Goal: Book appointment/travel/reservation

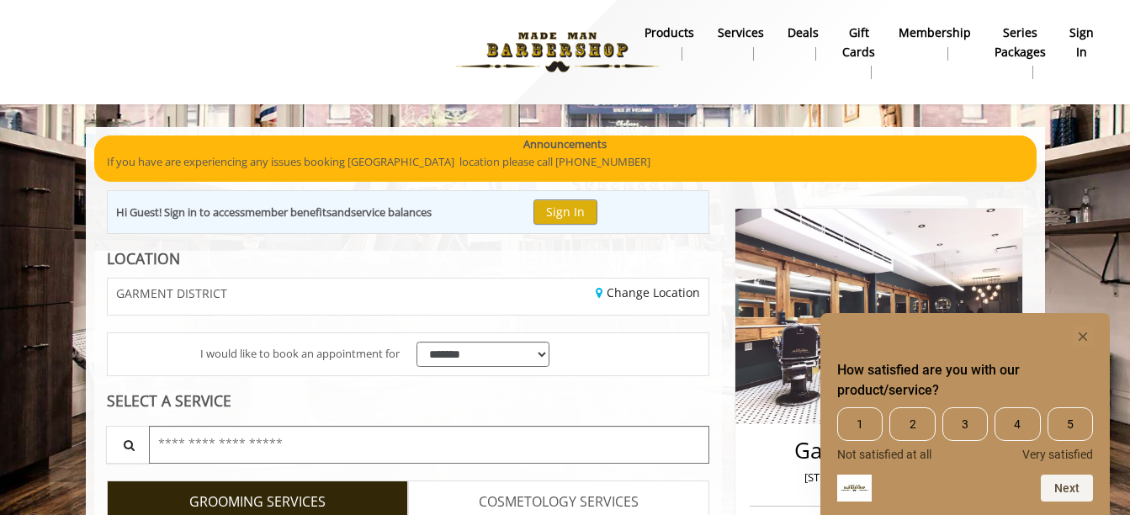
click at [277, 453] on input "text" at bounding box center [429, 445] width 561 height 38
click at [1083, 336] on icon "Hide survey" at bounding box center [1083, 336] width 8 height 8
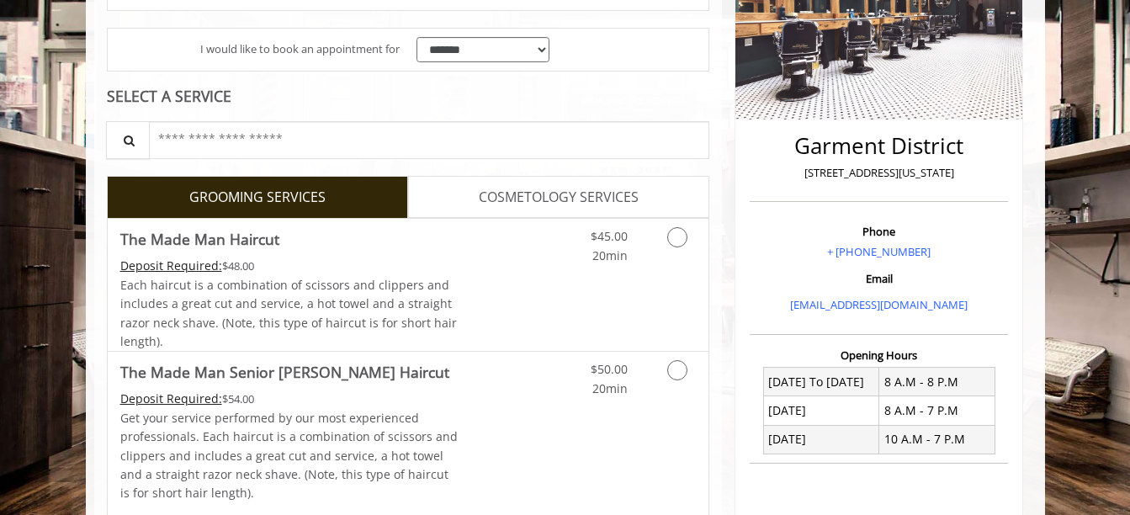
scroll to position [314, 0]
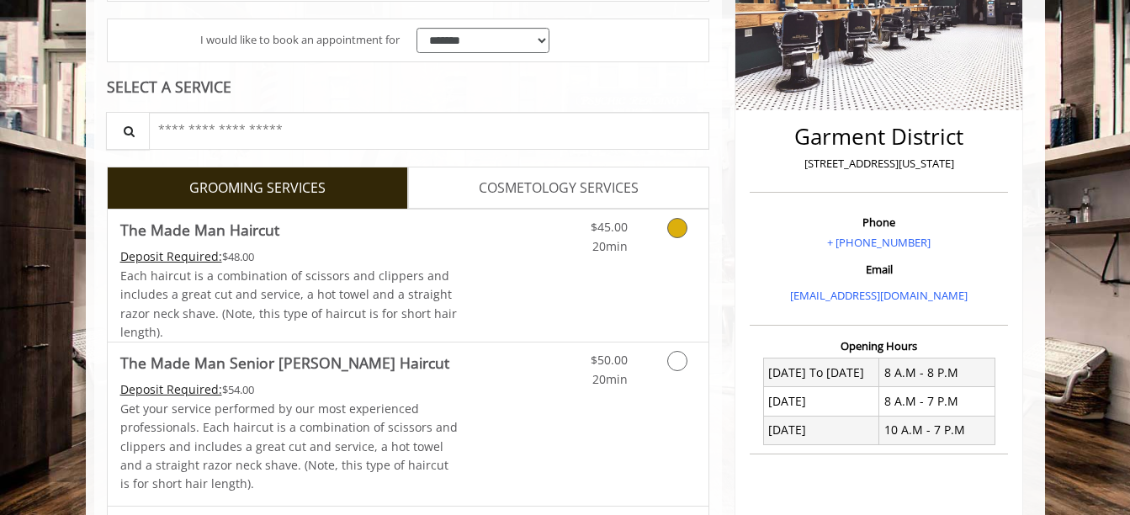
click at [677, 233] on icon "Grooming services" at bounding box center [677, 228] width 20 height 20
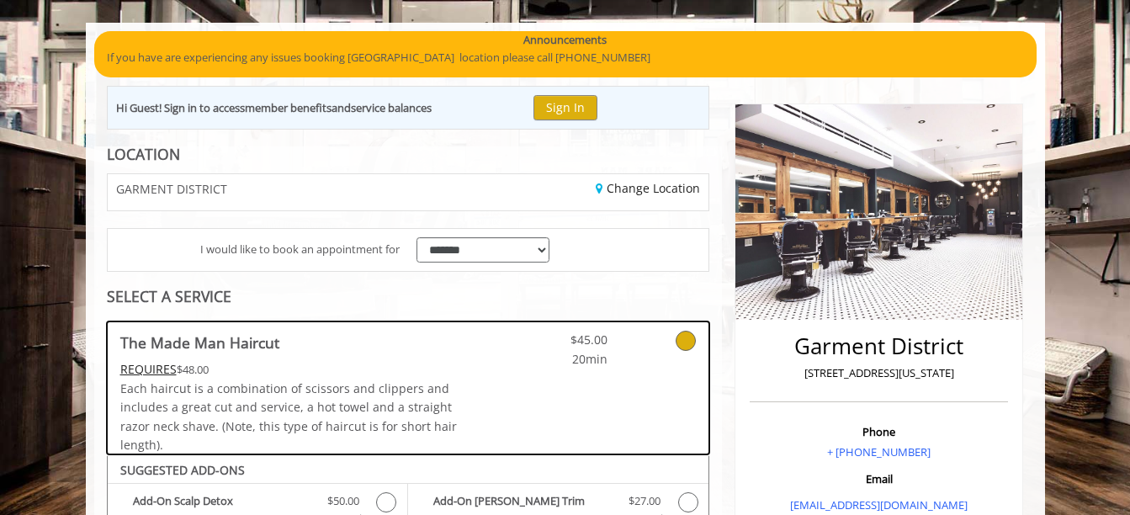
scroll to position [0, 0]
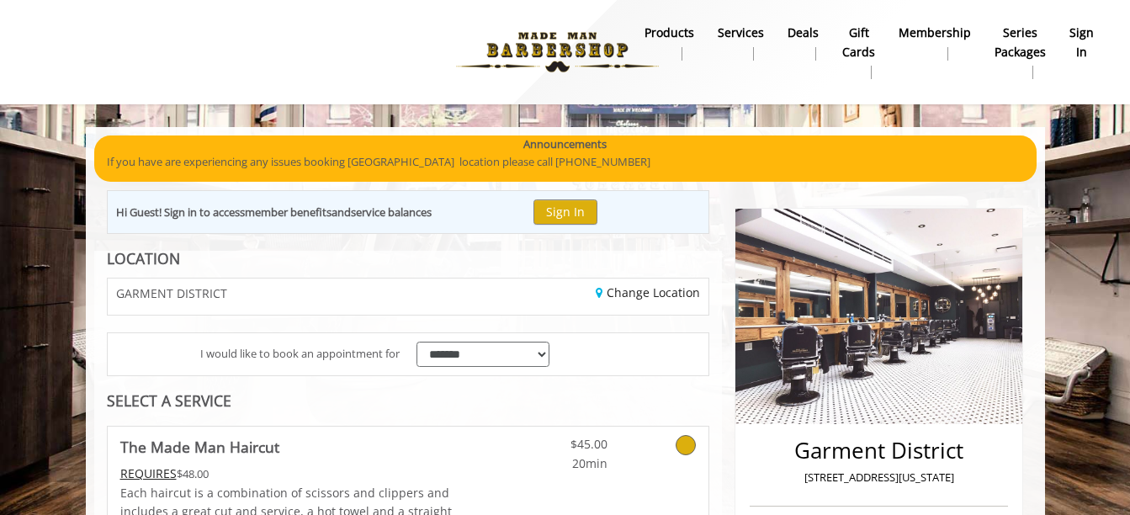
click at [617, 301] on div "Change Location" at bounding box center [564, 297] width 313 height 36
click at [633, 295] on link "Change Location" at bounding box center [648, 292] width 104 height 16
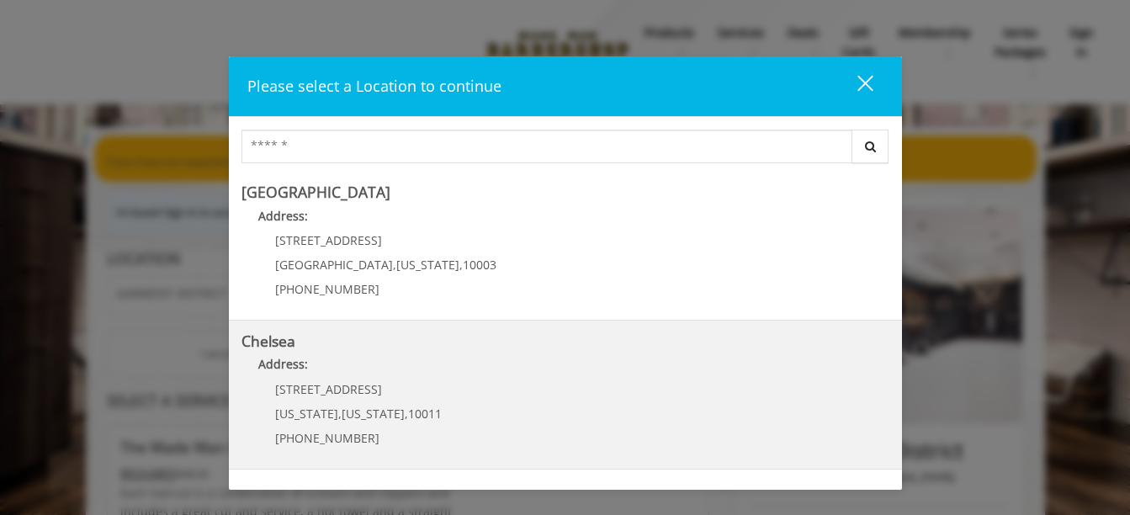
click at [327, 398] on div "169/170 W 23rd St New York , New York , 10011 (917) 639-3902" at bounding box center [346, 419] width 209 height 73
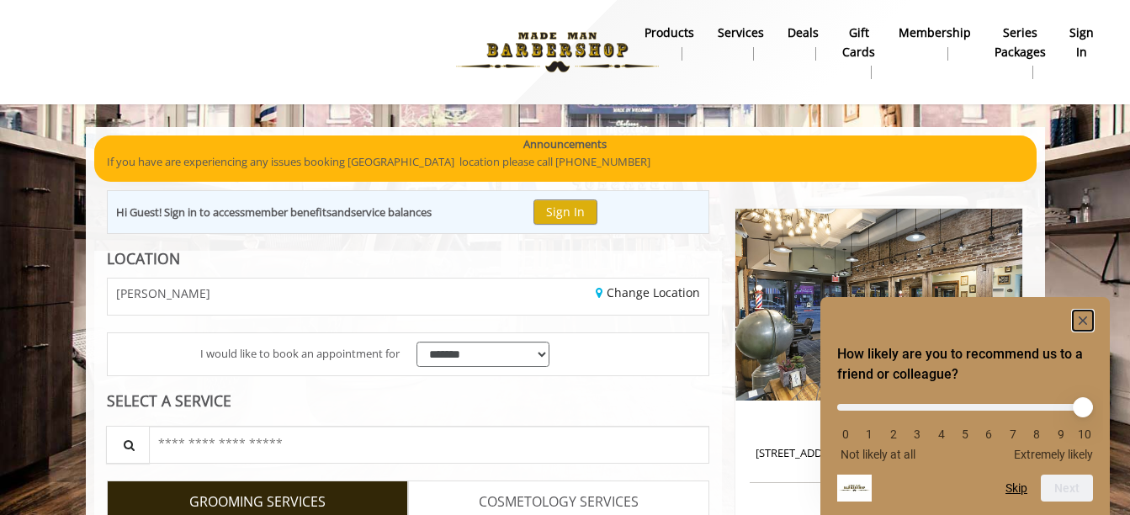
click at [1081, 319] on rect "Hide survey" at bounding box center [1083, 321] width 20 height 20
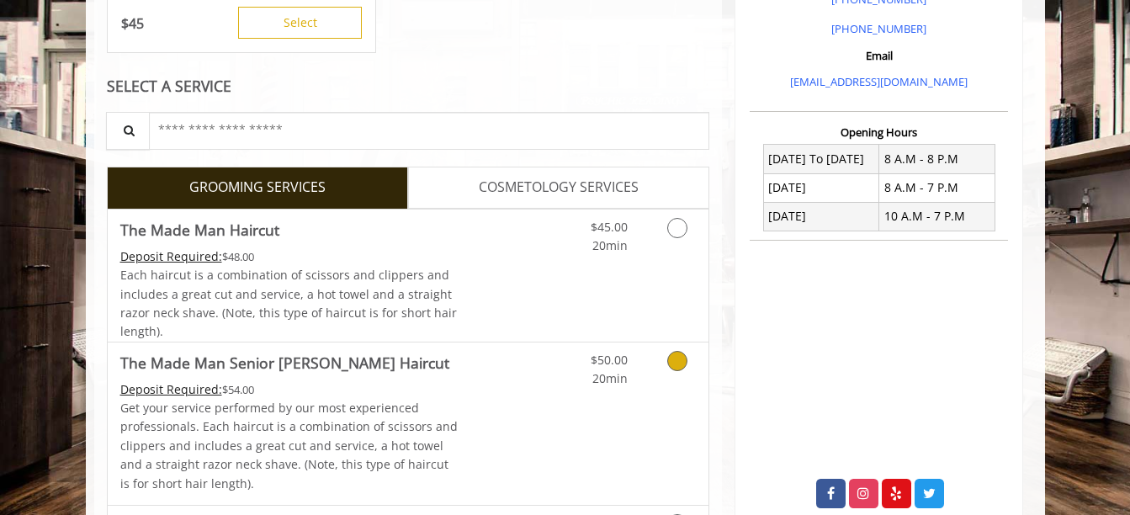
scroll to position [539, 0]
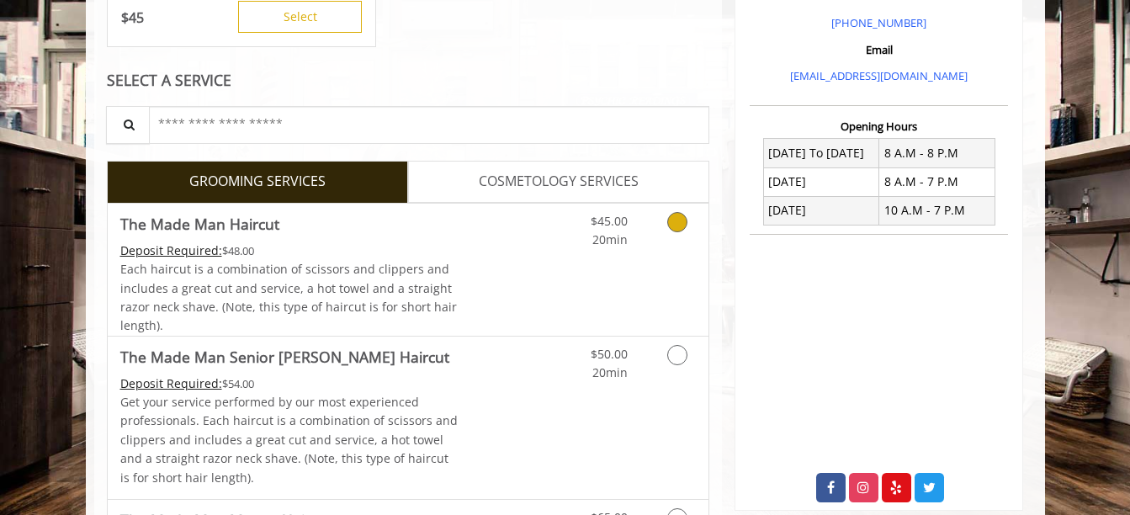
click at [672, 226] on icon "Grooming services" at bounding box center [677, 222] width 20 height 20
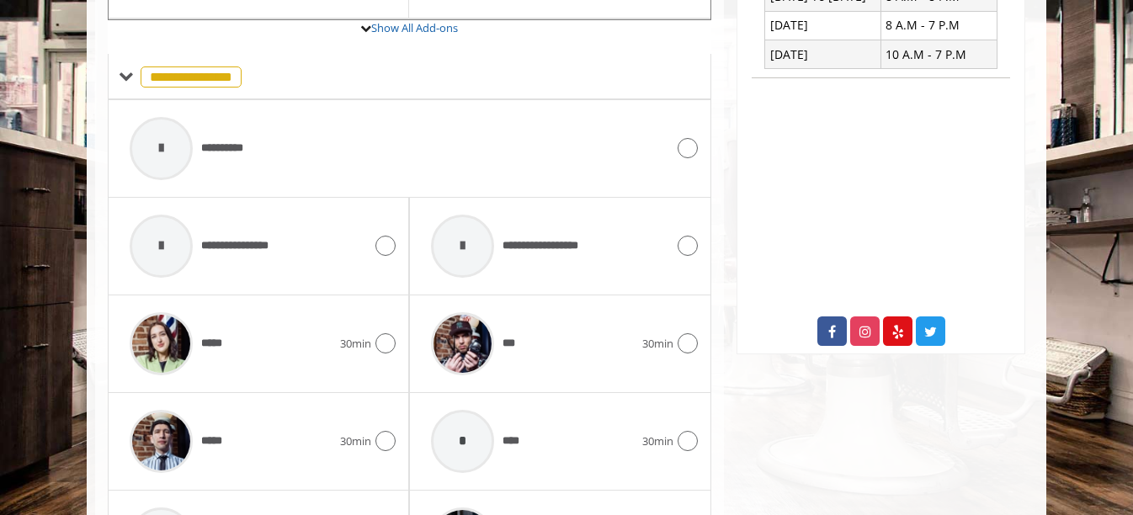
scroll to position [649, 0]
